Goal: Task Accomplishment & Management: Manage account settings

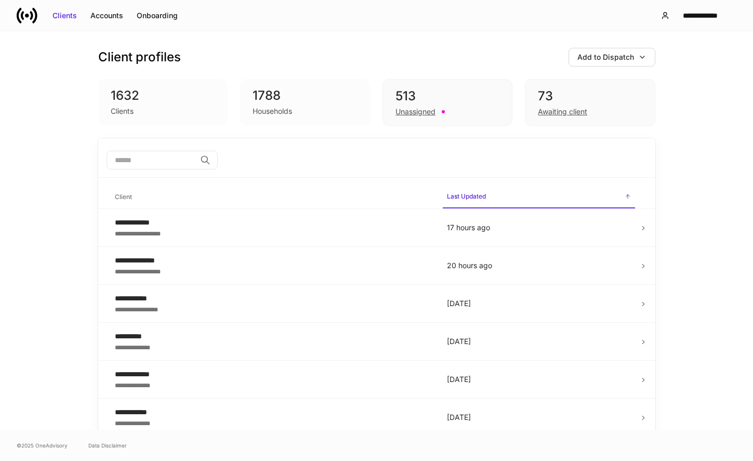
click at [128, 100] on div "1632" at bounding box center [163, 95] width 105 height 17
click at [154, 218] on div "**********" at bounding box center [272, 222] width 315 height 10
click at [155, 23] on div "Clients Accounts Onboarding" at bounding box center [101, 15] width 168 height 21
click at [155, 15] on div "Onboarding" at bounding box center [157, 15] width 41 height 10
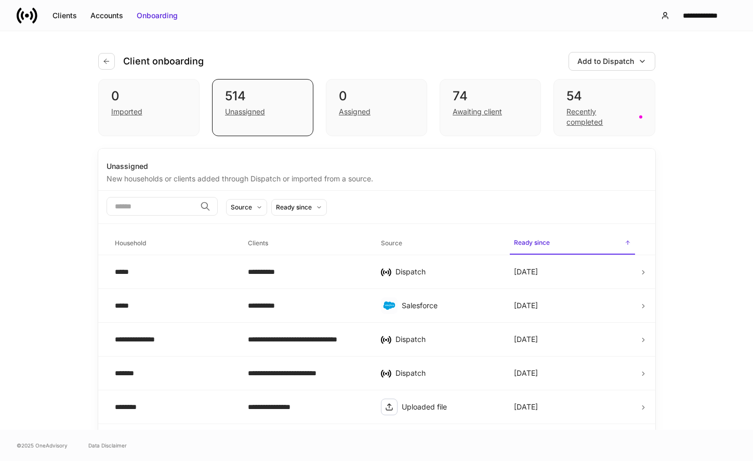
scroll to position [51, 0]
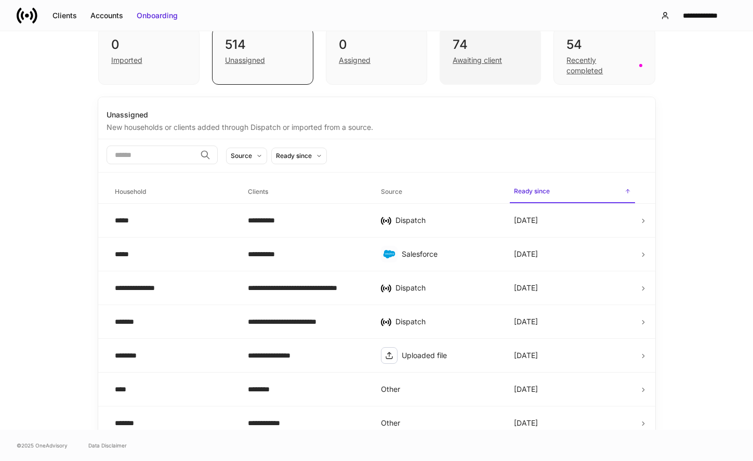
click at [488, 56] on div "Awaiting client" at bounding box center [477, 60] width 49 height 10
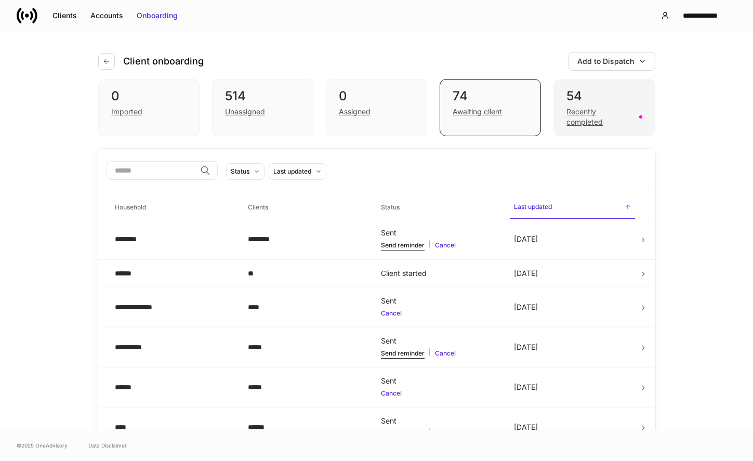
click at [580, 120] on div "Recently completed" at bounding box center [599, 117] width 66 height 21
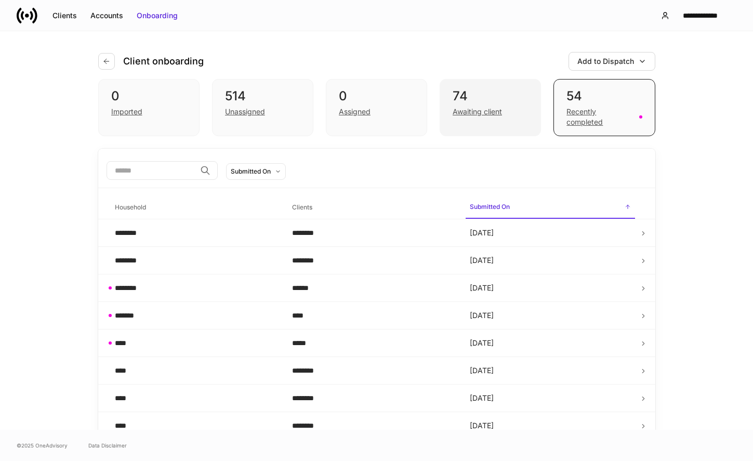
click at [497, 109] on div "Awaiting client" at bounding box center [477, 112] width 49 height 10
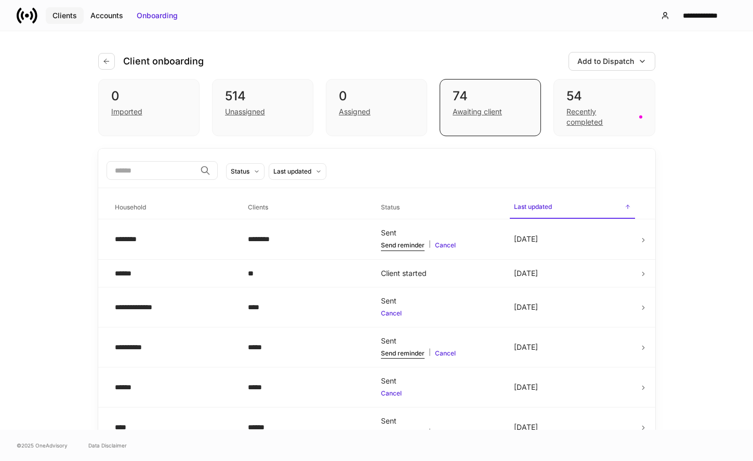
click at [54, 12] on div "Clients" at bounding box center [64, 15] width 24 height 10
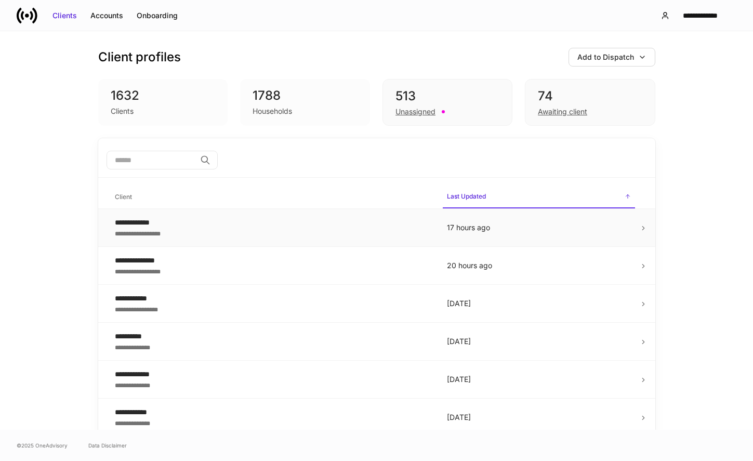
click at [190, 237] on div "**********" at bounding box center [272, 233] width 315 height 10
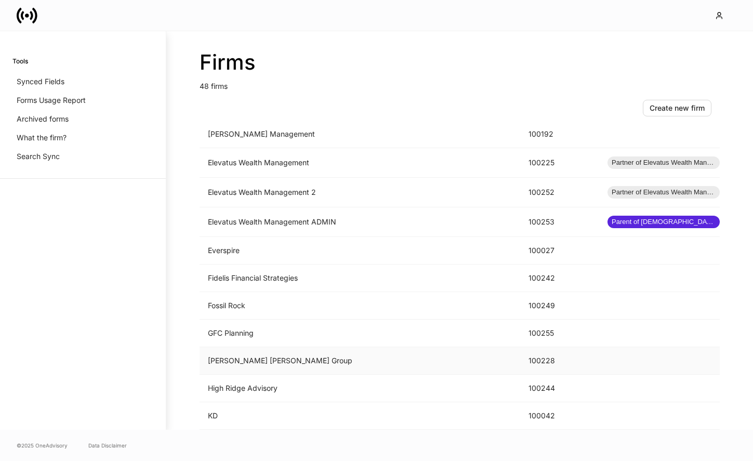
scroll to position [732, 0]
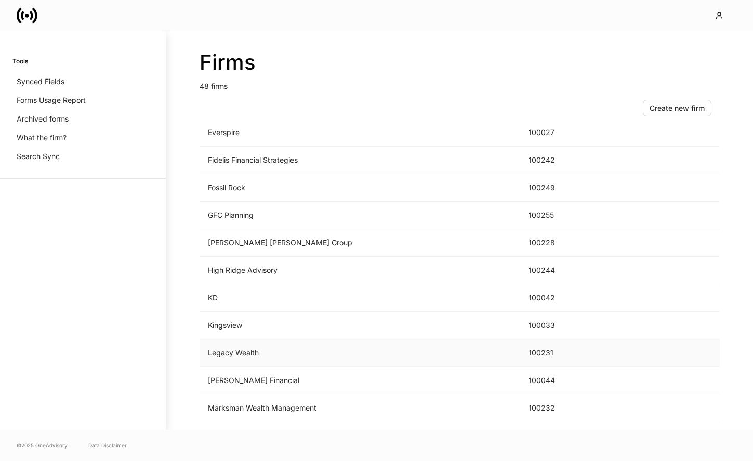
click at [356, 347] on td "Legacy Wealth" at bounding box center [360, 353] width 321 height 28
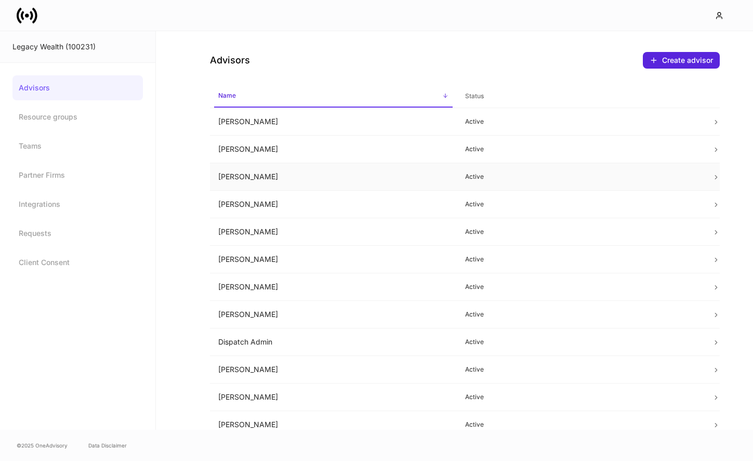
click at [398, 177] on td "Bethany Boschert" at bounding box center [333, 177] width 247 height 28
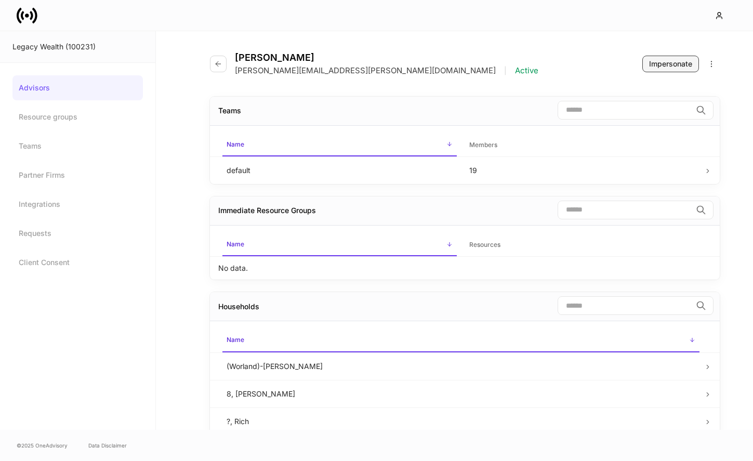
click at [653, 66] on div "Impersonate" at bounding box center [670, 64] width 43 height 10
click at [657, 62] on div "Impersonate" at bounding box center [670, 64] width 43 height 10
click at [666, 71] on button "Impersonate" at bounding box center [670, 64] width 57 height 17
click at [655, 64] on div "Impersonate" at bounding box center [670, 64] width 43 height 10
